Goal: Transaction & Acquisition: Purchase product/service

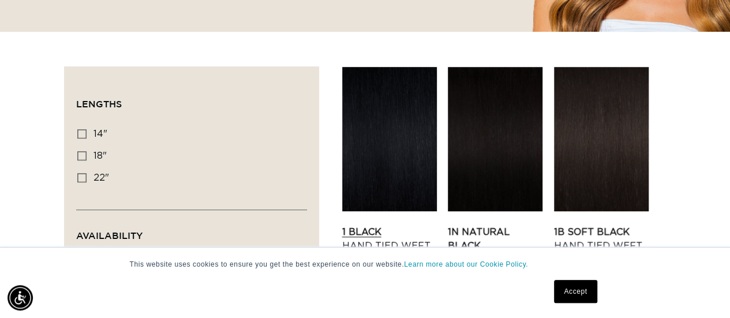
scroll to position [404, 0]
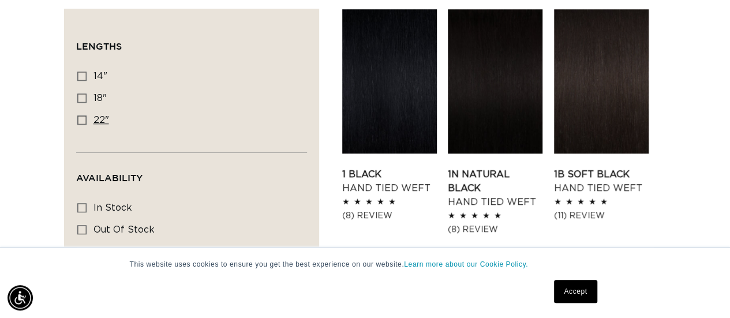
click at [78, 119] on icon at bounding box center [81, 119] width 9 height 9
click at [78, 119] on input "22" 22" (30 products)" at bounding box center [81, 119] width 9 height 9
checkbox input "true"
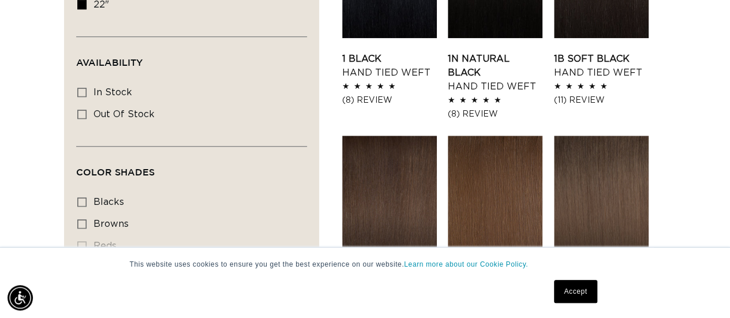
scroll to position [404, 0]
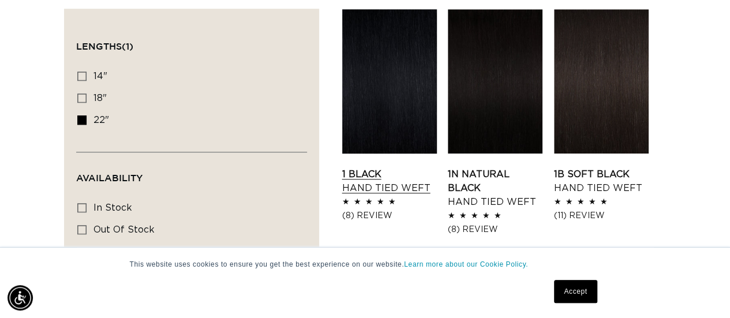
click at [408, 167] on link "1 Black Hand Tied Weft" at bounding box center [389, 181] width 95 height 28
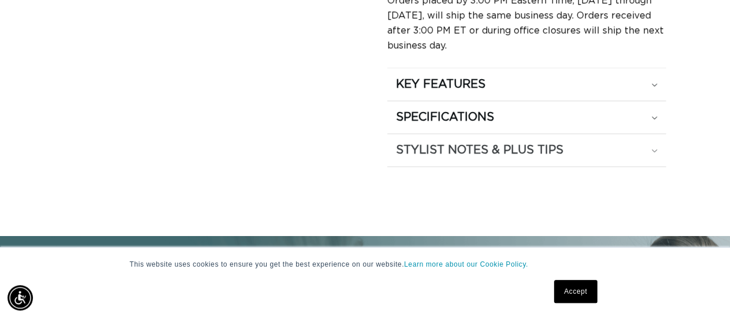
scroll to position [634, 0]
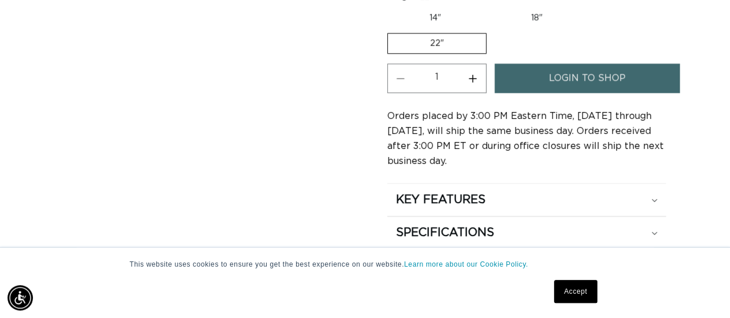
click at [519, 78] on link "login to shop" at bounding box center [586, 77] width 185 height 29
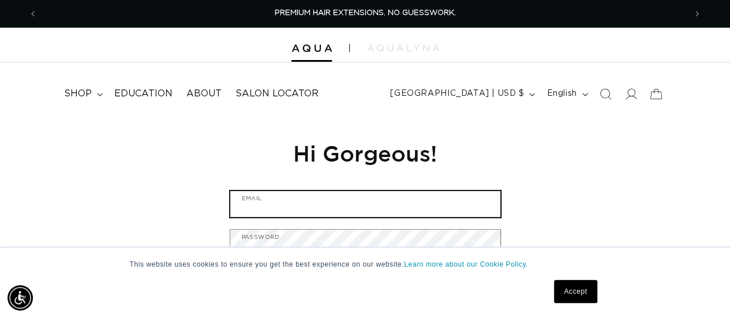
click at [317, 204] on input "Email" at bounding box center [365, 204] width 270 height 26
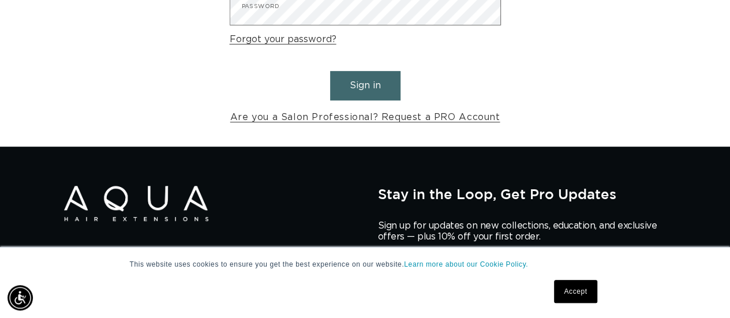
scroll to position [58, 0]
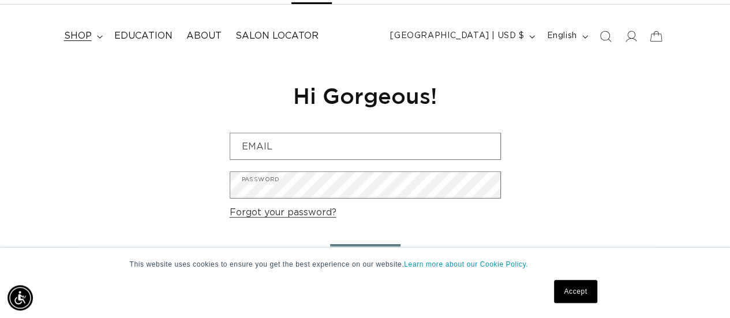
click at [93, 37] on summary "shop" at bounding box center [82, 36] width 50 height 26
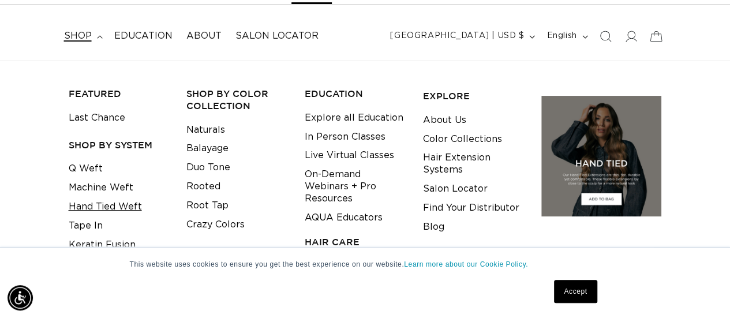
click at [108, 205] on link "Hand Tied Weft" at bounding box center [105, 206] width 73 height 19
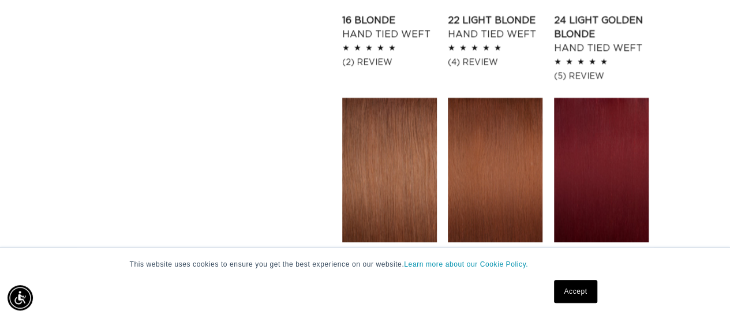
scroll to position [1384, 0]
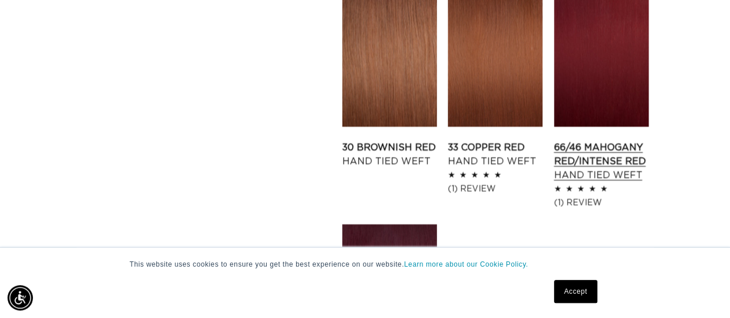
click at [568, 141] on link "66/46 Mahogany Red/Intense Red Hand Tied Weft" at bounding box center [601, 162] width 95 height 42
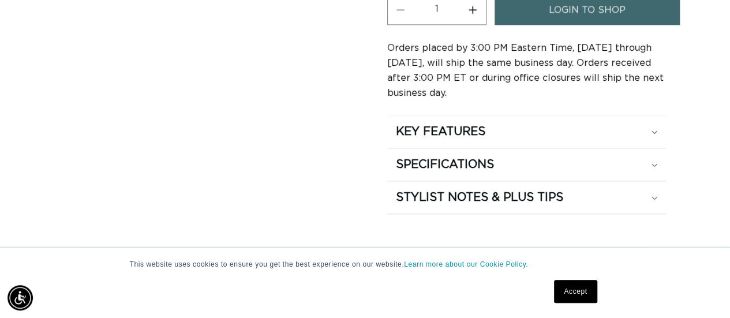
scroll to position [808, 0]
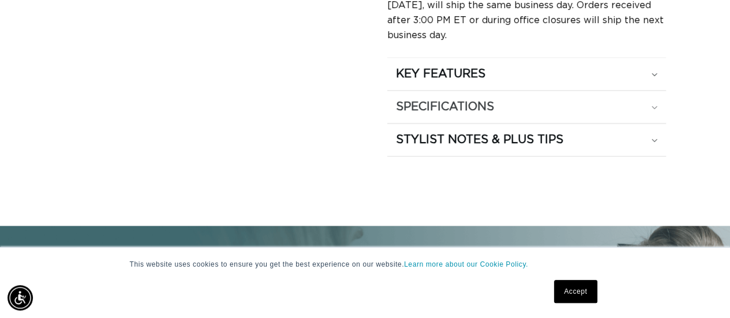
click at [506, 104] on div "SPECIFICATIONS" at bounding box center [527, 106] width 262 height 15
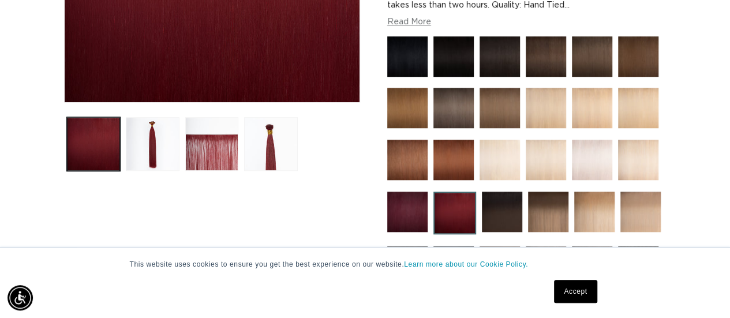
scroll to position [0, 0]
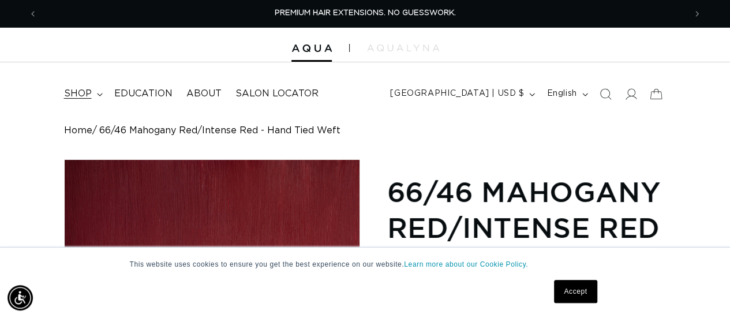
click at [80, 96] on span "shop" at bounding box center [78, 94] width 28 height 12
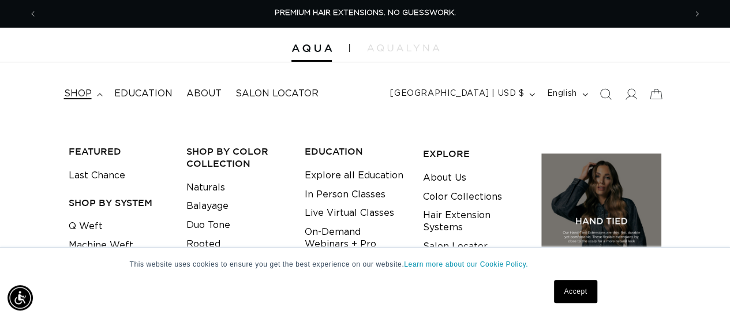
scroll to position [173, 0]
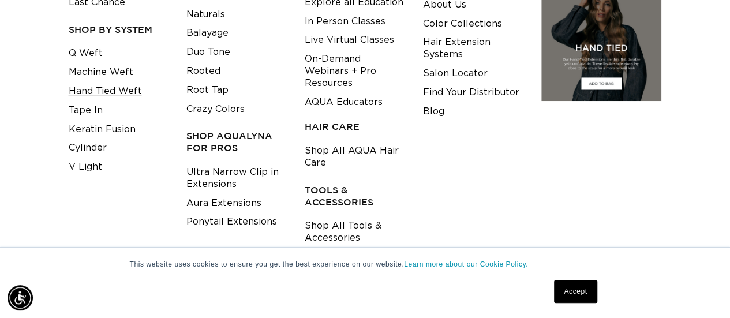
click at [92, 91] on link "Hand Tied Weft" at bounding box center [105, 91] width 73 height 19
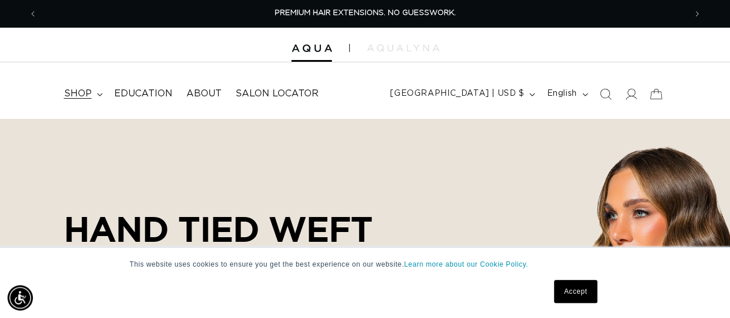
click at [92, 95] on summary "shop" at bounding box center [82, 94] width 50 height 26
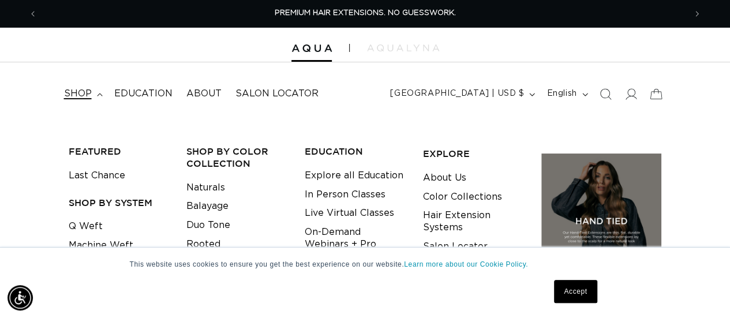
scroll to position [58, 0]
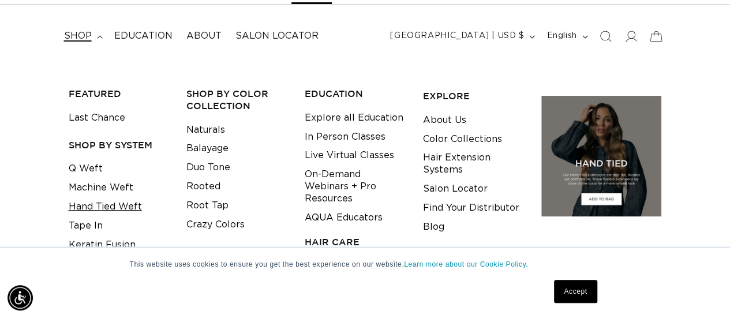
click at [106, 208] on link "Hand Tied Weft" at bounding box center [105, 206] width 73 height 19
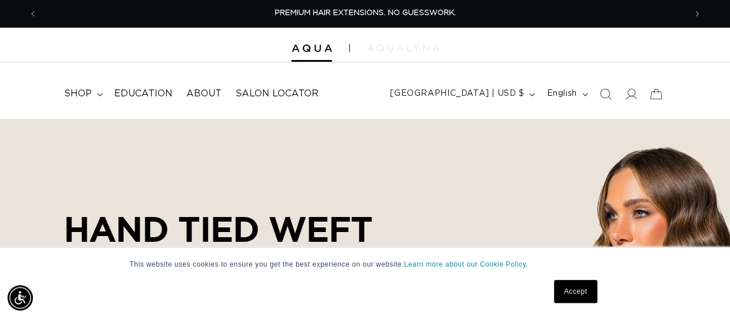
click at [380, 47] on img at bounding box center [403, 47] width 72 height 7
click at [625, 99] on icon at bounding box center [630, 94] width 12 height 12
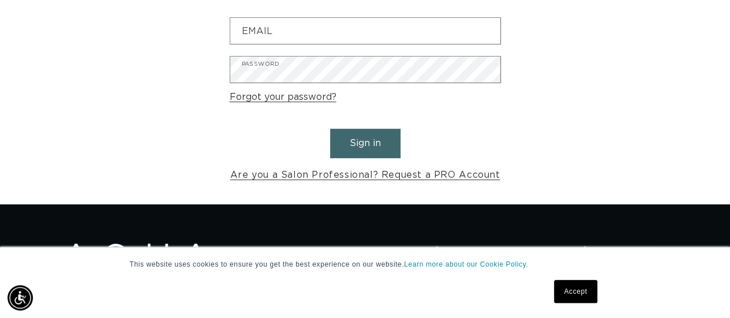
scroll to position [231, 0]
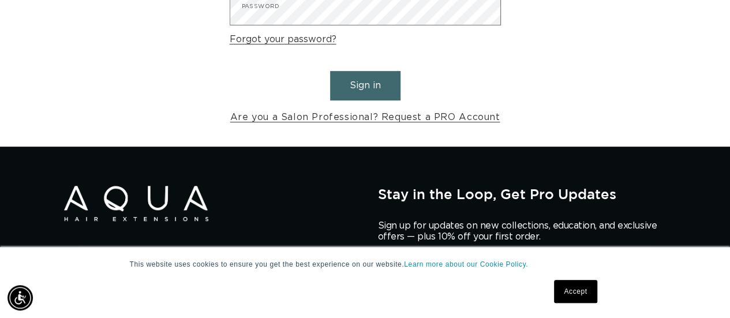
click at [360, 87] on button "Sign in" at bounding box center [365, 85] width 70 height 29
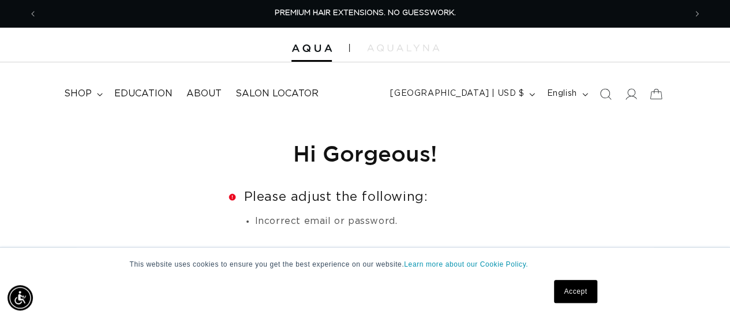
scroll to position [58, 0]
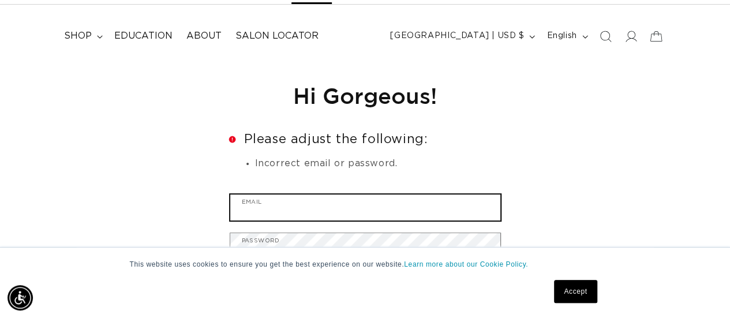
click at [270, 216] on input "Email" at bounding box center [365, 207] width 270 height 26
type input "[EMAIL_ADDRESS][DOMAIN_NAME]"
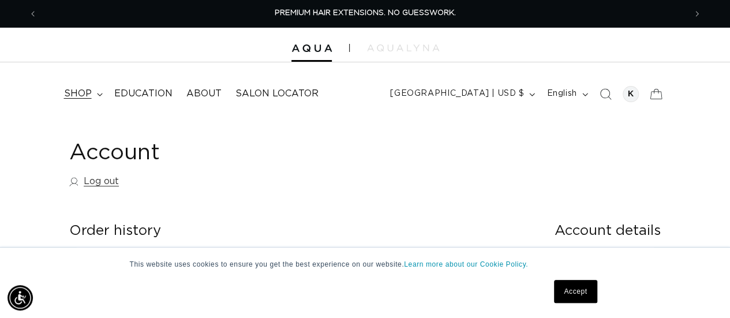
click at [77, 99] on span "shop" at bounding box center [78, 94] width 28 height 12
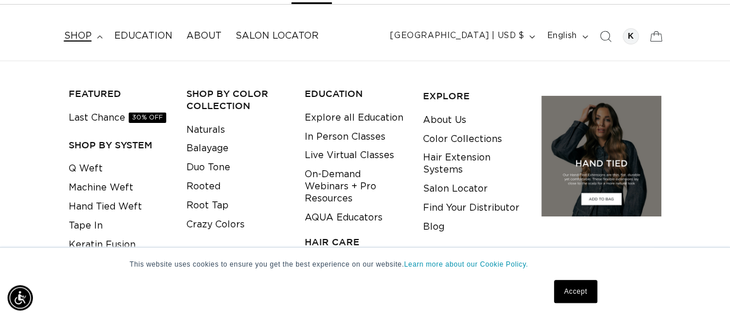
scroll to position [115, 0]
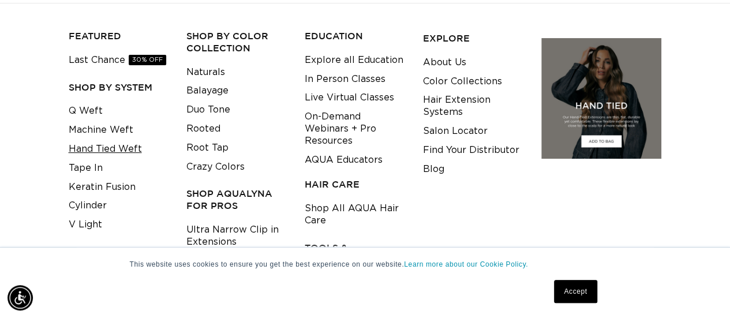
click at [103, 147] on link "Hand Tied Weft" at bounding box center [105, 149] width 73 height 19
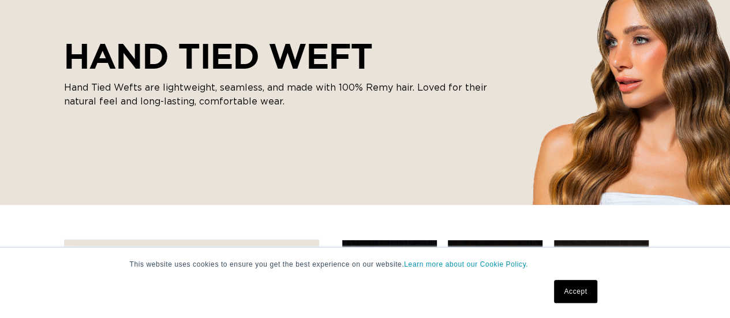
scroll to position [346, 0]
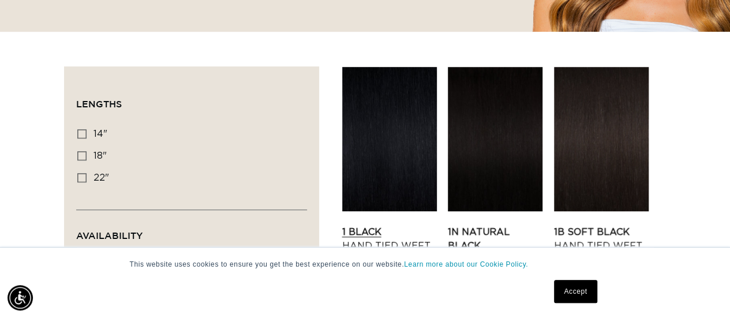
click at [371, 225] on link "1 Black Hand Tied Weft" at bounding box center [389, 239] width 95 height 28
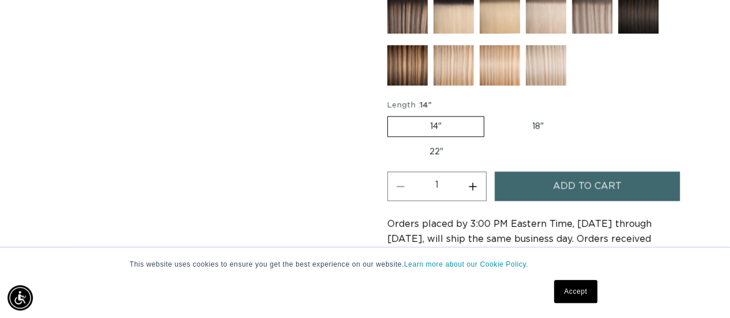
scroll to position [634, 0]
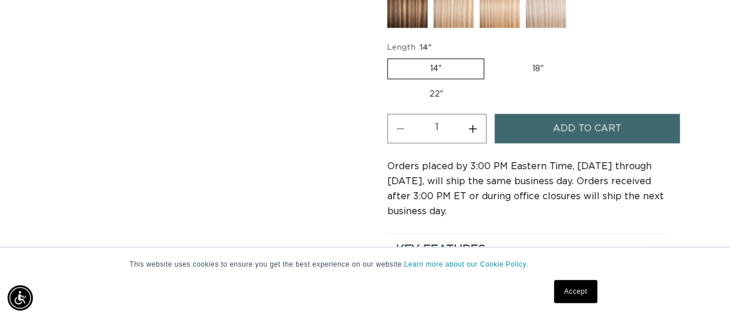
click at [435, 92] on label "22" Variant sold out or unavailable" at bounding box center [436, 94] width 98 height 20
click at [591, 57] on input "22" Variant sold out or unavailable" at bounding box center [591, 56] width 1 height 1
radio input "true"
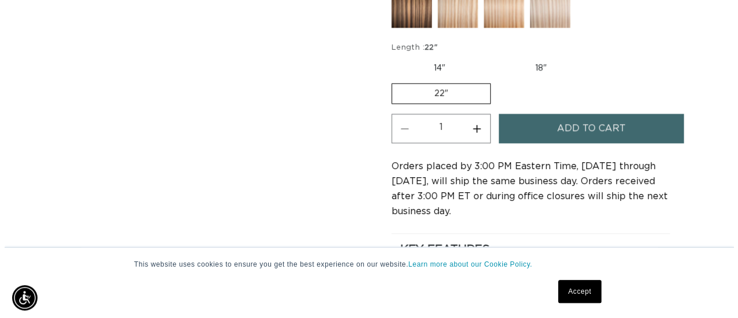
scroll to position [692, 0]
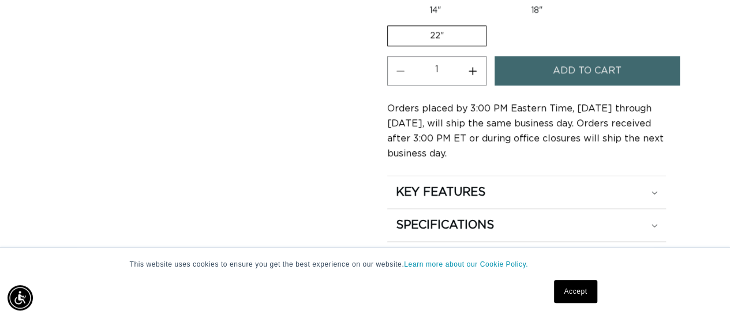
click at [566, 86] on div "Add to cart" at bounding box center [586, 74] width 185 height 36
click at [565, 78] on span "Add to cart" at bounding box center [587, 70] width 69 height 29
